Goal: Manage account settings

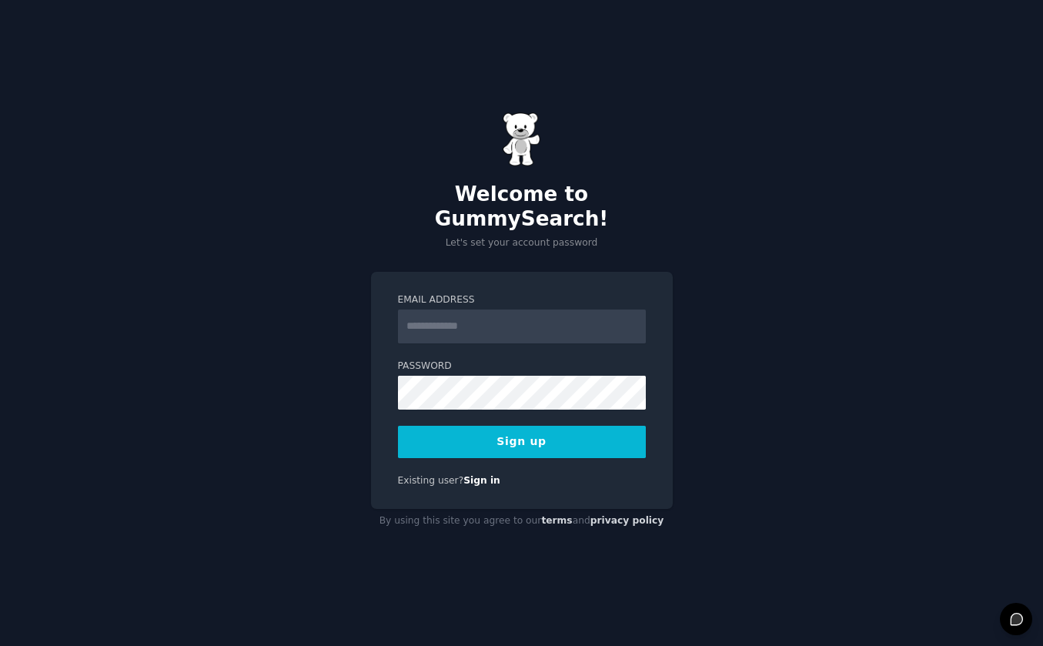
click at [438, 315] on input "Email Address" at bounding box center [522, 327] width 248 height 34
type input "**********"
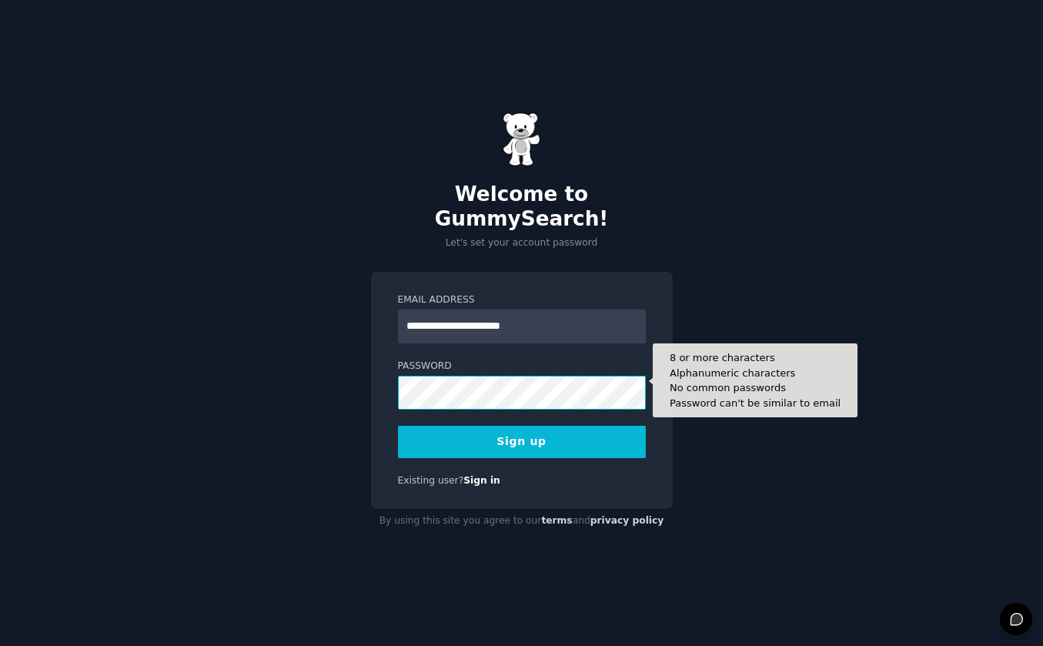
scroll to position [0, 97]
click at [398, 426] on button "Sign up" at bounding box center [522, 442] width 248 height 32
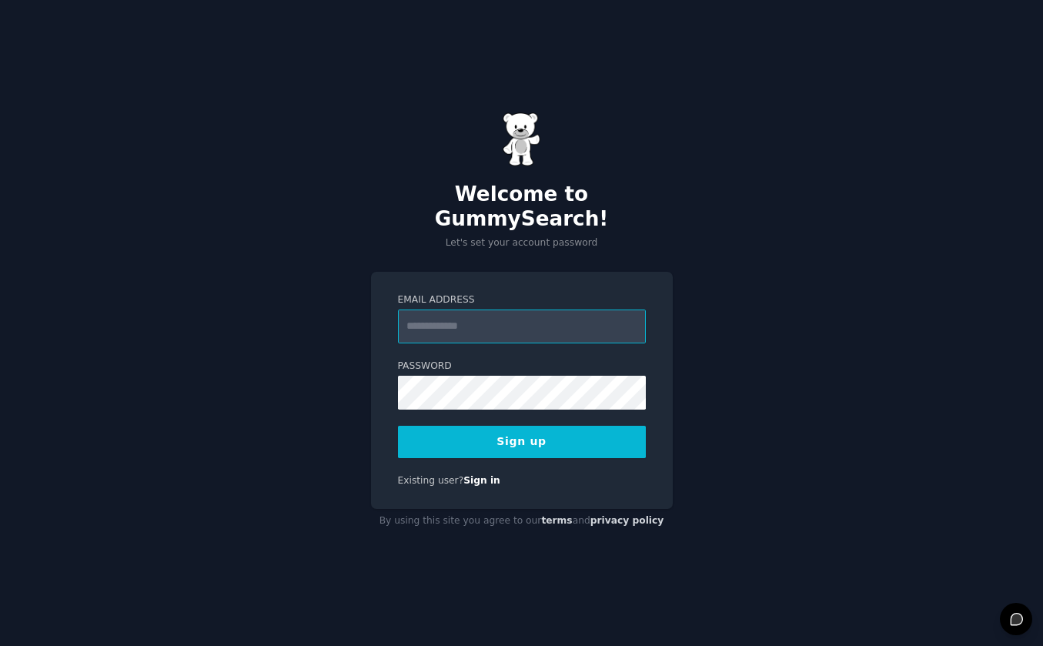
click at [470, 310] on input "Email Address" at bounding box center [522, 327] width 248 height 34
type input "**********"
click at [500, 428] on button "Sign up" at bounding box center [522, 442] width 248 height 32
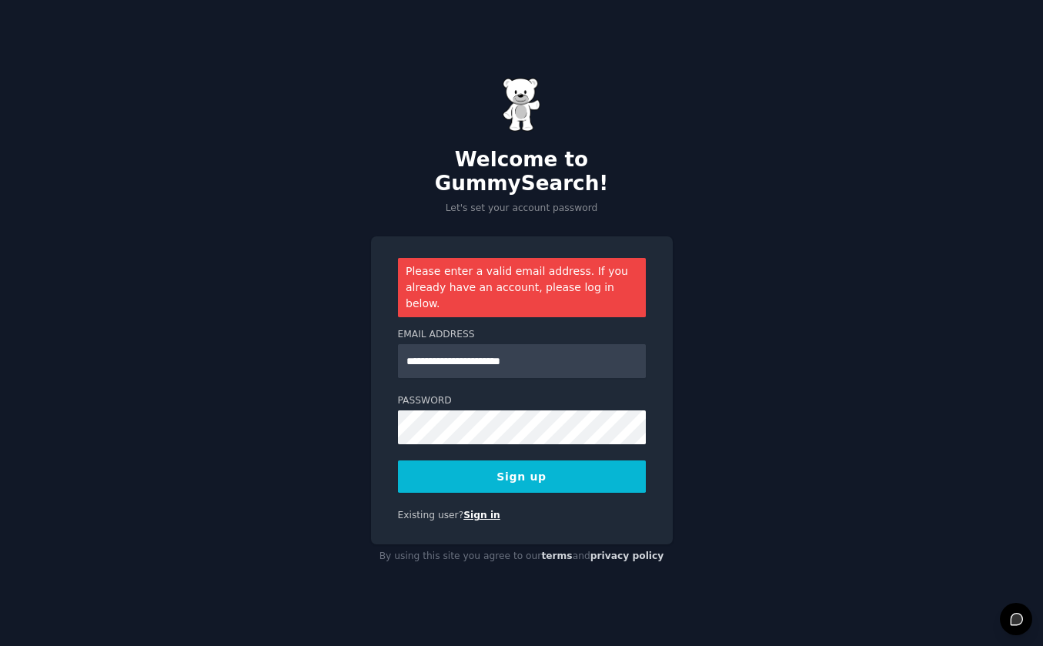
click at [477, 510] on link "Sign in" at bounding box center [481, 515] width 37 height 11
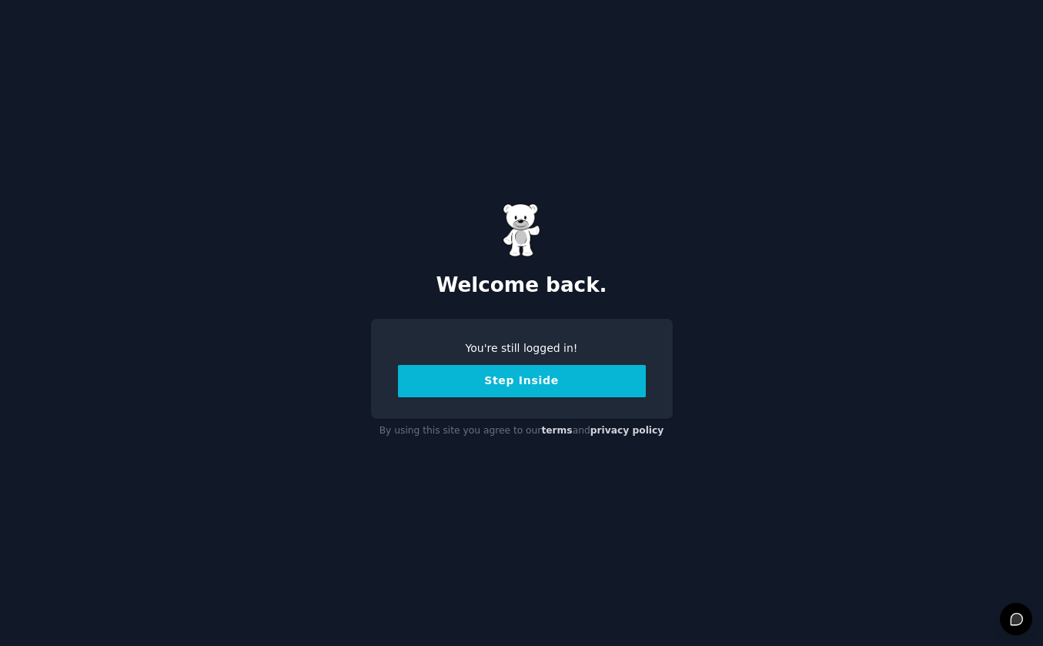
click at [524, 374] on button "Step Inside" at bounding box center [522, 381] width 248 height 32
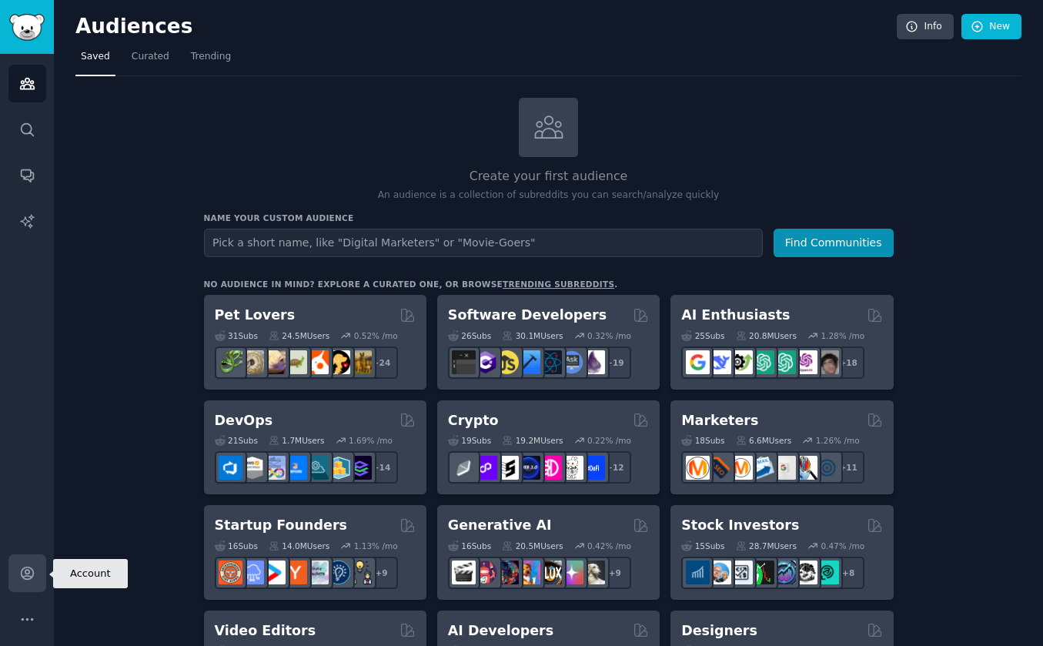
click at [26, 575] on icon "Sidebar" at bounding box center [27, 573] width 12 height 12
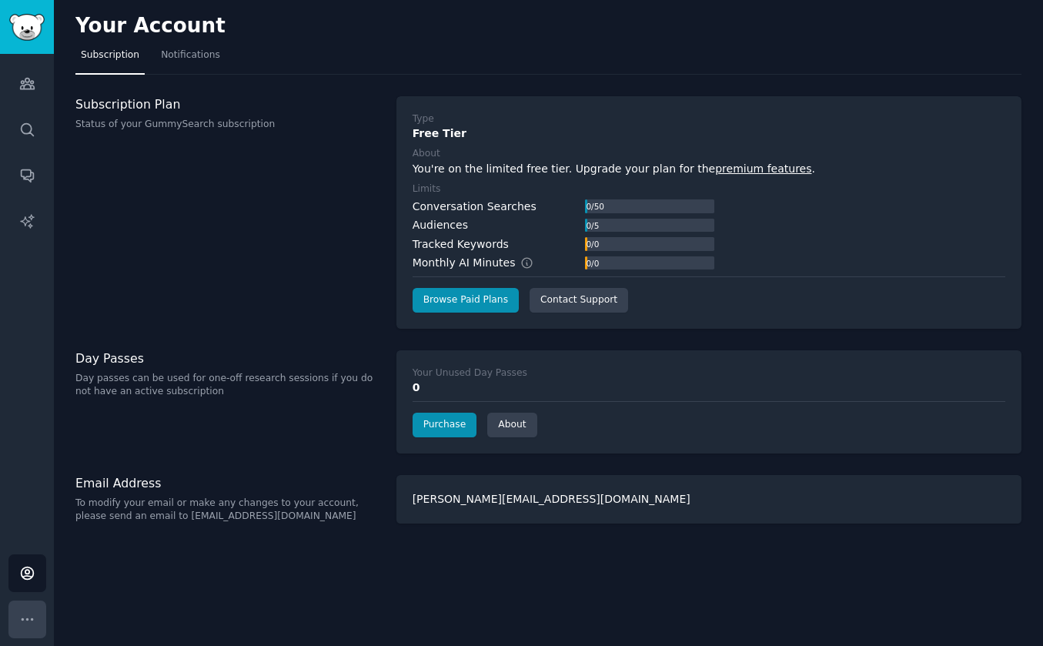
click at [28, 611] on icon "Sidebar" at bounding box center [27, 619] width 16 height 16
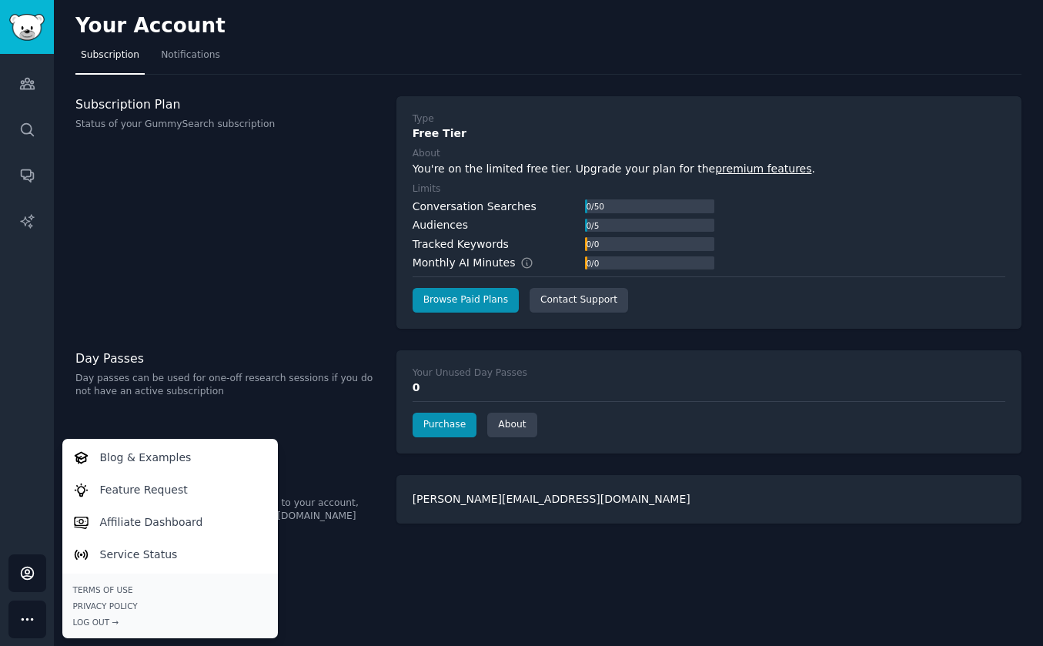
click at [322, 437] on div "Day Passes Day passes can be used for one-off research sessions if you do not h…" at bounding box center [227, 401] width 305 height 103
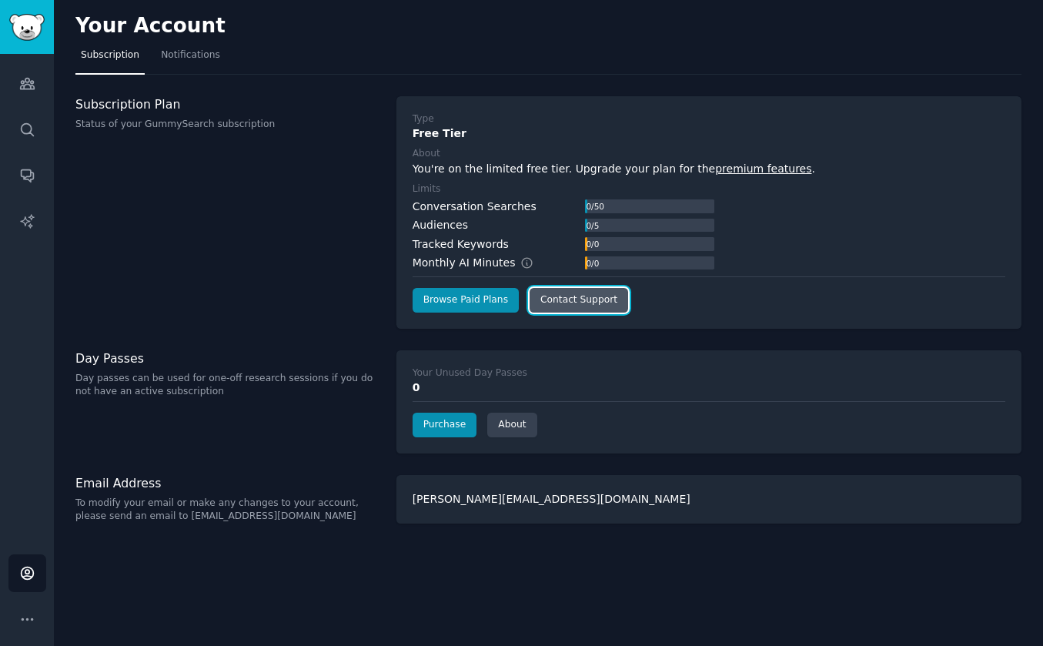
click at [577, 302] on link "Contact Support" at bounding box center [579, 300] width 99 height 25
click at [14, 575] on link "Account" at bounding box center [27, 573] width 38 height 38
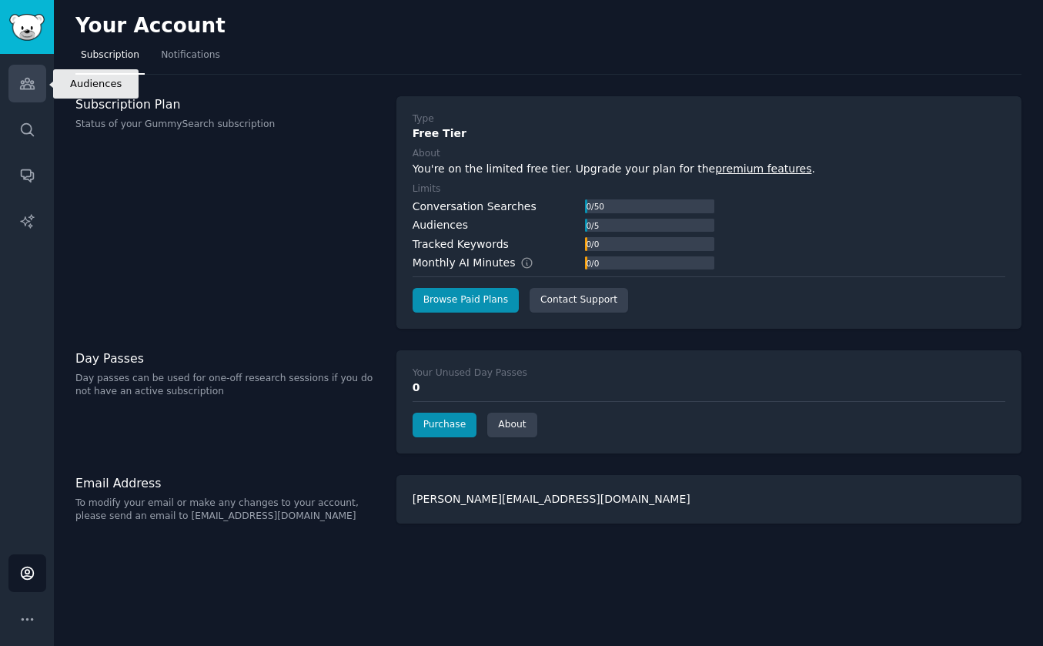
click at [22, 79] on icon "Sidebar" at bounding box center [27, 83] width 16 height 16
